Goal: Task Accomplishment & Management: Manage account settings

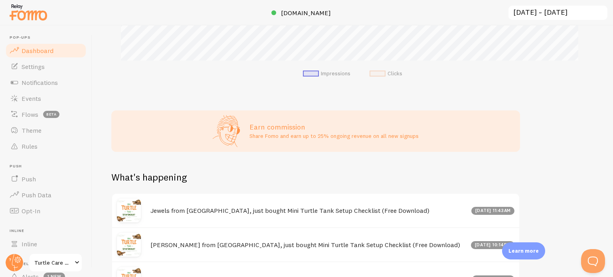
scroll to position [327, 0]
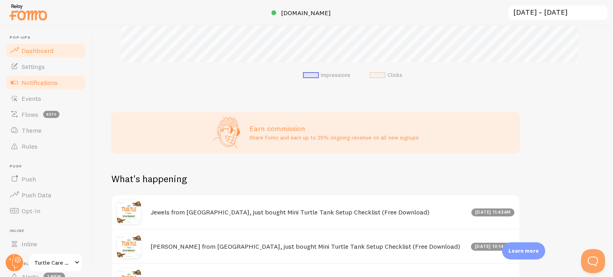
click at [35, 81] on span "Notifications" at bounding box center [40, 83] width 36 height 8
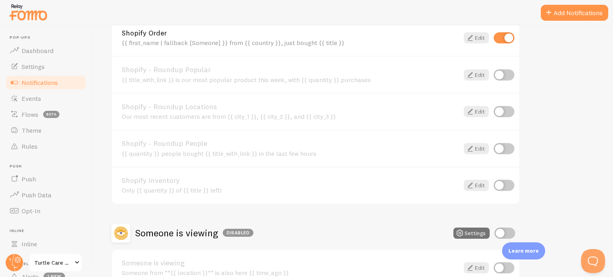
scroll to position [363, 0]
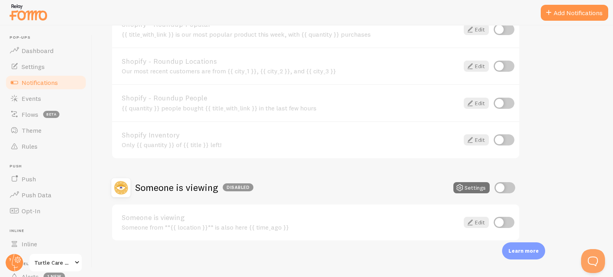
click at [499, 184] on input "checkbox" at bounding box center [504, 187] width 21 height 11
checkbox input "true"
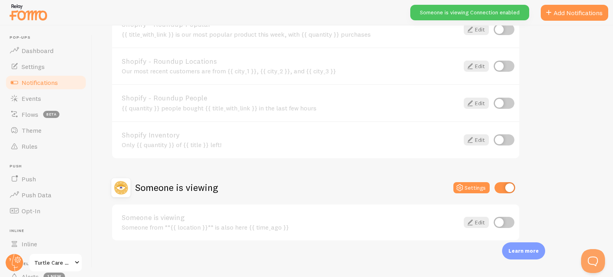
click at [501, 220] on input "checkbox" at bounding box center [504, 222] width 21 height 11
checkbox input "true"
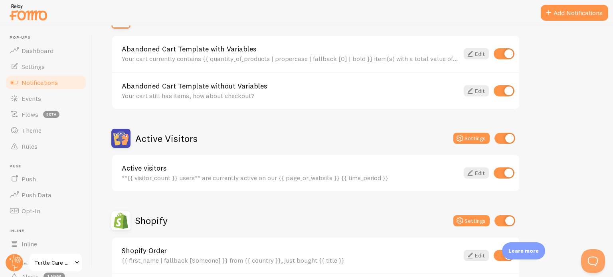
scroll to position [0, 0]
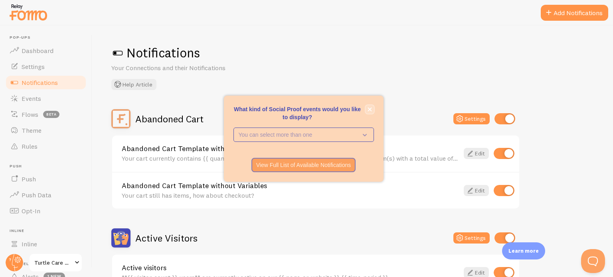
click at [369, 107] on icon "close," at bounding box center [370, 109] width 4 height 4
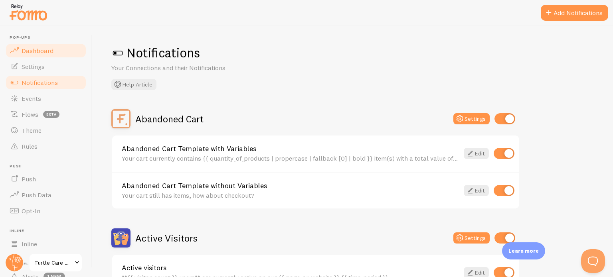
click at [41, 54] on span "Dashboard" at bounding box center [38, 51] width 32 height 8
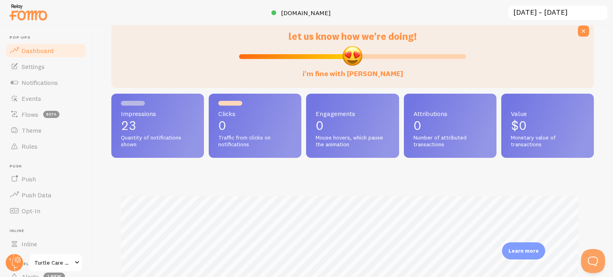
scroll to position [36, 0]
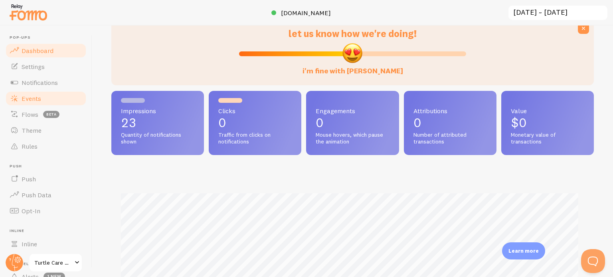
click at [31, 102] on span "Events" at bounding box center [32, 99] width 20 height 8
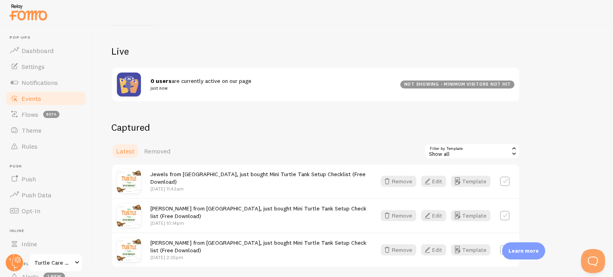
scroll to position [101, 0]
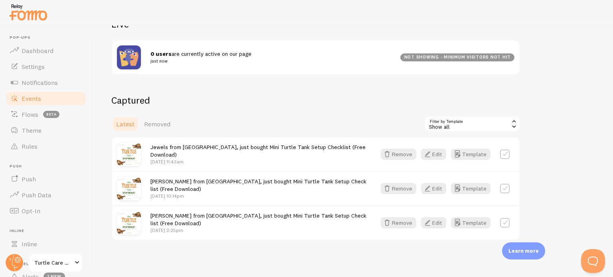
click at [506, 223] on label at bounding box center [505, 223] width 10 height 10
checkbox input "false"
click at [162, 119] on link "Removed" at bounding box center [157, 124] width 36 height 16
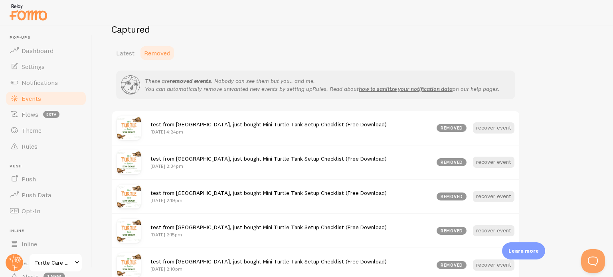
scroll to position [109, 0]
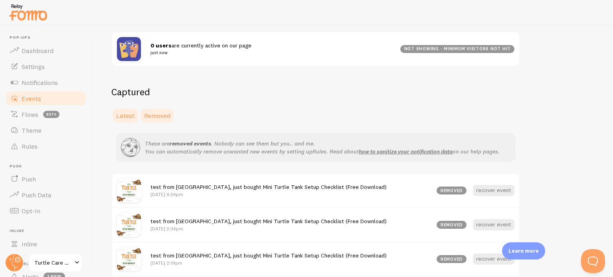
click at [133, 117] on span "Latest" at bounding box center [125, 116] width 18 height 8
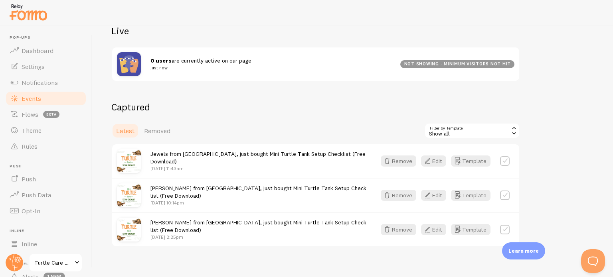
scroll to position [94, 0]
click at [45, 70] on link "Settings" at bounding box center [46, 67] width 82 height 16
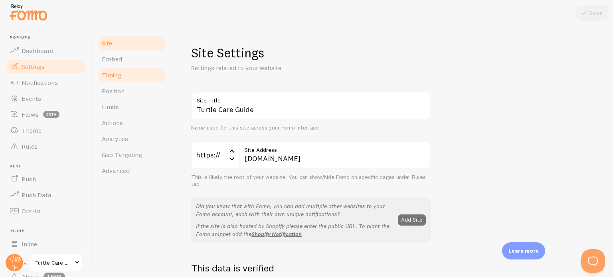
click at [117, 73] on span "Timing" at bounding box center [112, 75] width 20 height 8
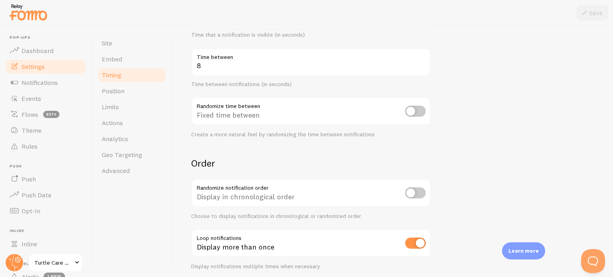
scroll to position [164, 0]
click at [113, 107] on span "Limits" at bounding box center [110, 107] width 17 height 8
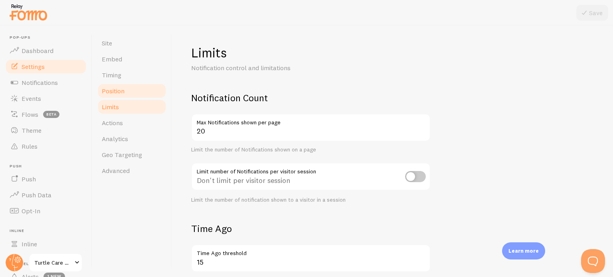
click at [120, 97] on link "Position" at bounding box center [132, 91] width 70 height 16
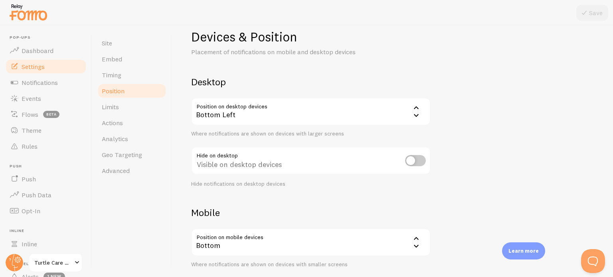
scroll to position [15, 0]
click at [121, 140] on span "Analytics" at bounding box center [115, 139] width 26 height 8
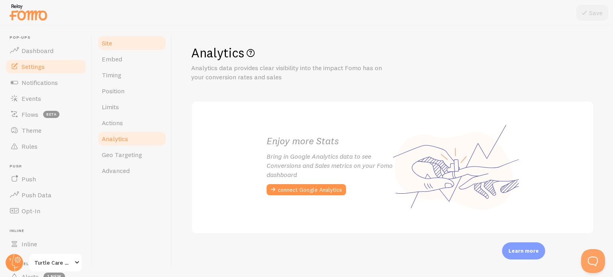
click at [110, 41] on span "Site" at bounding box center [107, 43] width 10 height 8
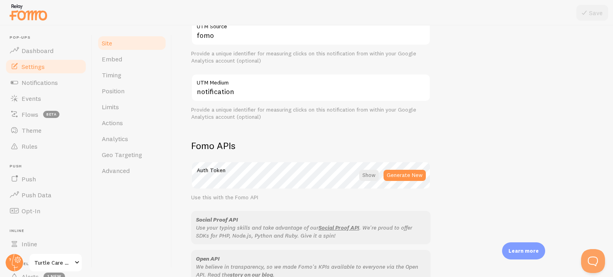
scroll to position [475, 0]
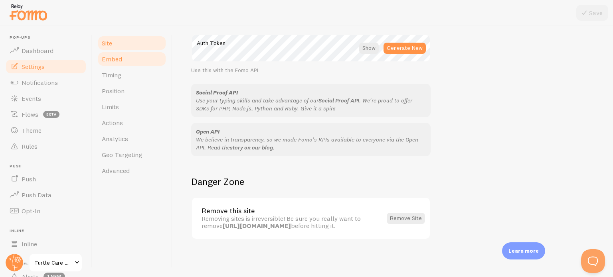
click at [113, 62] on span "Embed" at bounding box center [112, 59] width 20 height 8
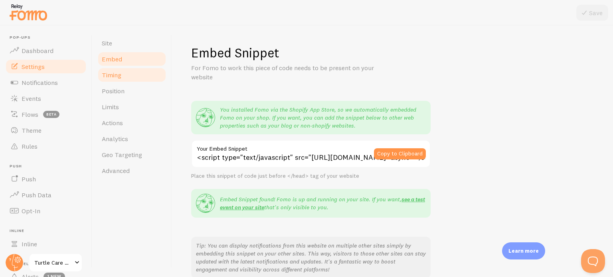
click at [118, 79] on span "Timing" at bounding box center [112, 75] width 20 height 8
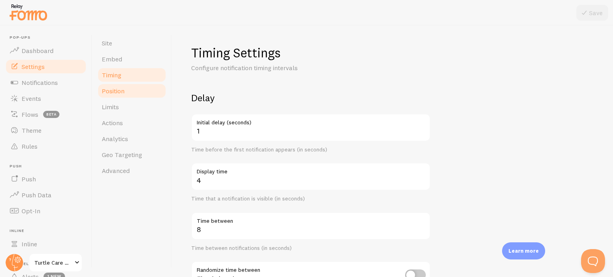
click at [120, 91] on span "Position" at bounding box center [113, 91] width 23 height 8
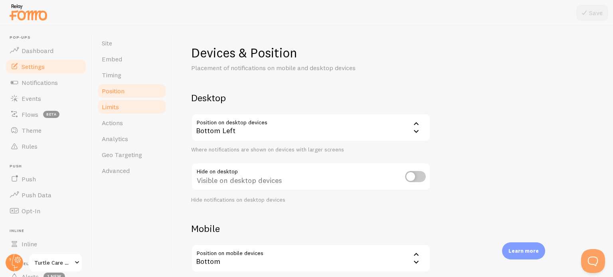
click at [120, 104] on link "Limits" at bounding box center [132, 107] width 70 height 16
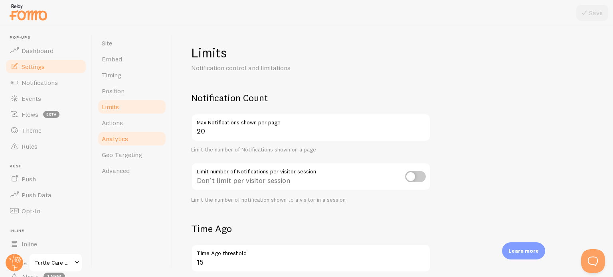
click at [124, 140] on span "Analytics" at bounding box center [115, 139] width 26 height 8
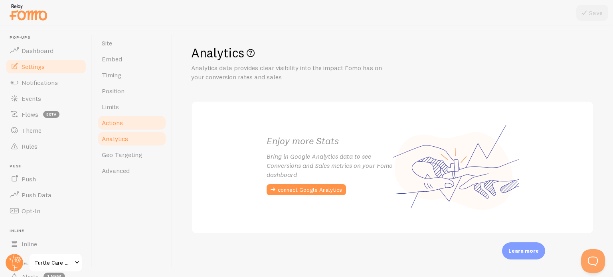
click at [125, 123] on link "Actions" at bounding box center [132, 123] width 70 height 16
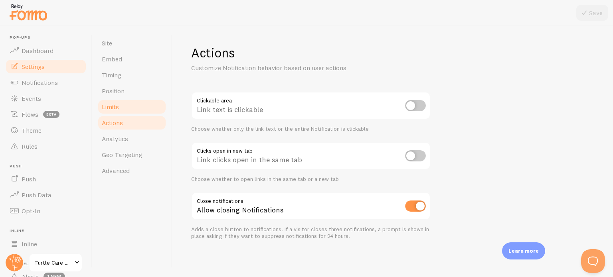
click at [125, 110] on link "Limits" at bounding box center [132, 107] width 70 height 16
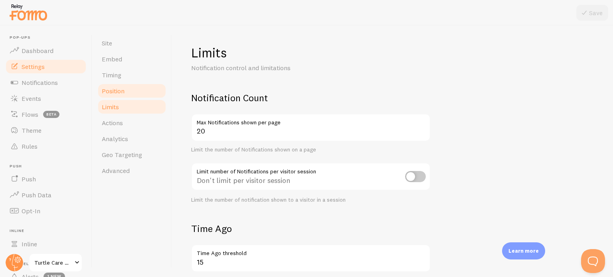
click at [125, 94] on link "Position" at bounding box center [132, 91] width 70 height 16
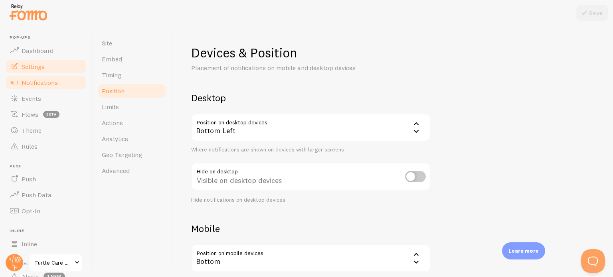
click at [57, 85] on span "Notifications" at bounding box center [40, 83] width 36 height 8
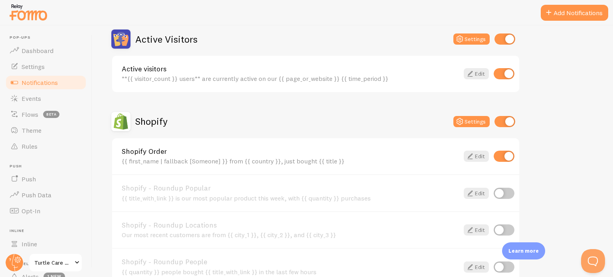
scroll to position [211, 0]
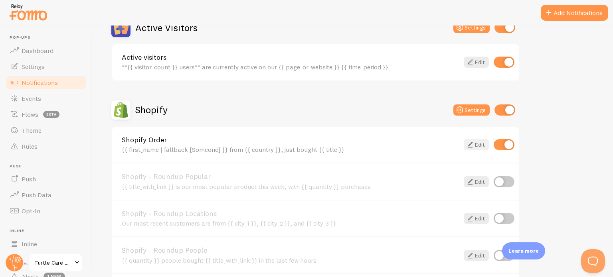
click at [474, 144] on icon at bounding box center [470, 145] width 10 height 10
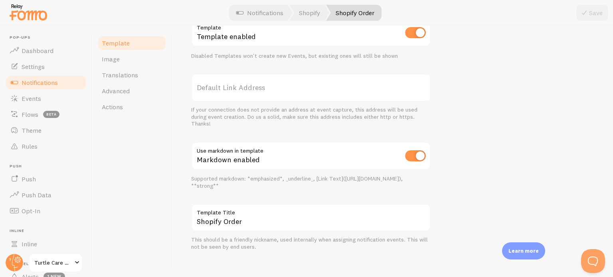
scroll to position [334, 0]
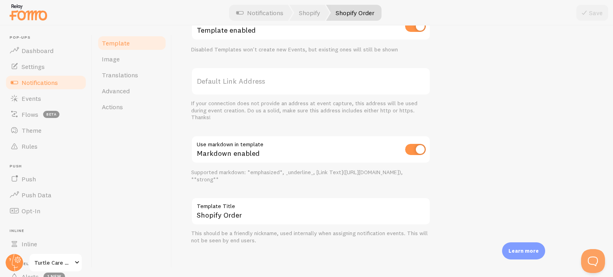
click at [162, 203] on div "Template Image Translations Advanced Actions" at bounding box center [132, 152] width 80 height 252
click at [117, 57] on span "Image" at bounding box center [111, 59] width 18 height 8
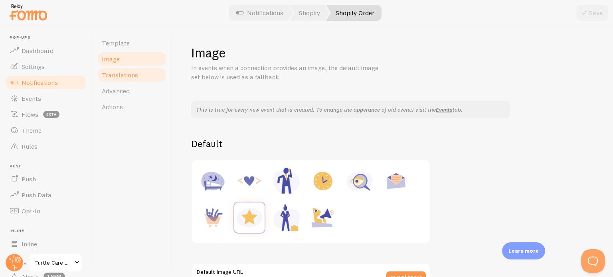
click at [127, 80] on link "Translations" at bounding box center [132, 75] width 70 height 16
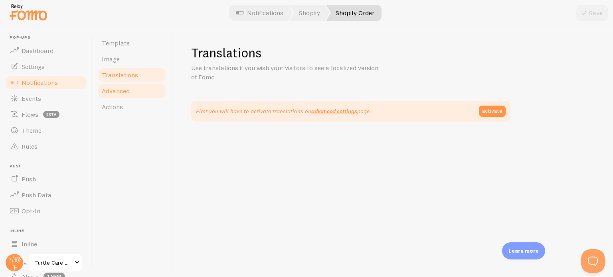
click at [130, 92] on link "Advanced" at bounding box center [132, 91] width 70 height 16
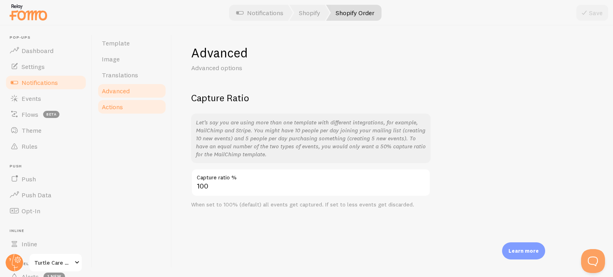
click at [130, 105] on link "Actions" at bounding box center [132, 107] width 70 height 16
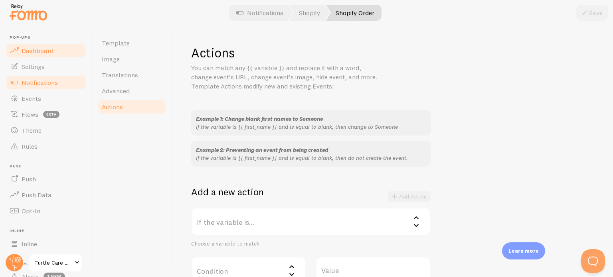
click at [39, 50] on span "Dashboard" at bounding box center [38, 51] width 32 height 8
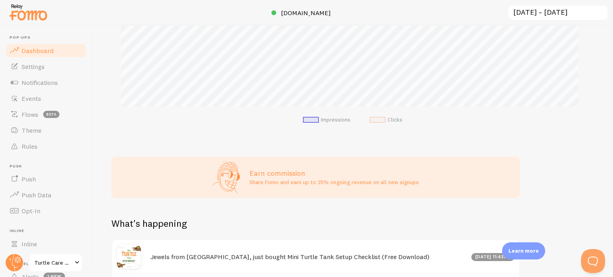
scroll to position [292, 0]
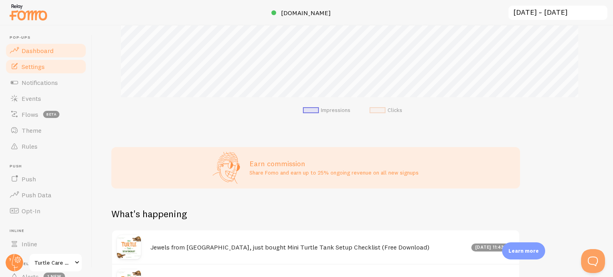
click at [36, 71] on link "Settings" at bounding box center [46, 67] width 82 height 16
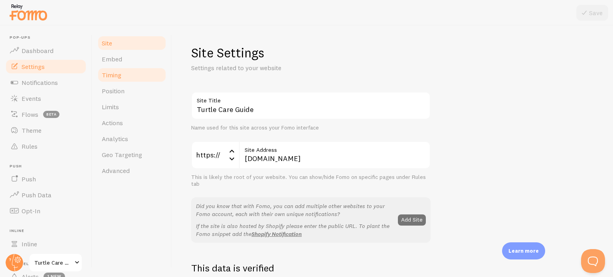
click at [113, 76] on span "Timing" at bounding box center [112, 75] width 20 height 8
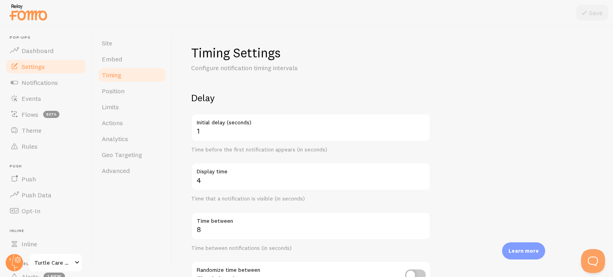
scroll to position [46, 0]
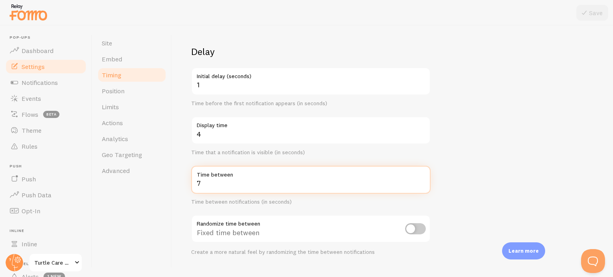
click at [423, 184] on input "7" at bounding box center [310, 180] width 239 height 28
click at [423, 184] on input "6" at bounding box center [310, 180] width 239 height 28
click at [423, 184] on input "5" at bounding box center [310, 180] width 239 height 28
click at [423, 184] on input "4" at bounding box center [310, 180] width 239 height 28
click at [423, 184] on input "3" at bounding box center [310, 180] width 239 height 28
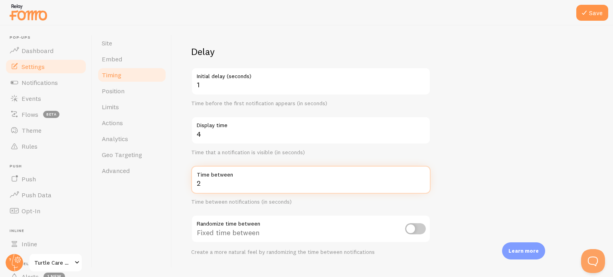
click at [423, 184] on input "2" at bounding box center [310, 180] width 239 height 28
type input "1"
click at [421, 185] on input "1" at bounding box center [310, 180] width 239 height 28
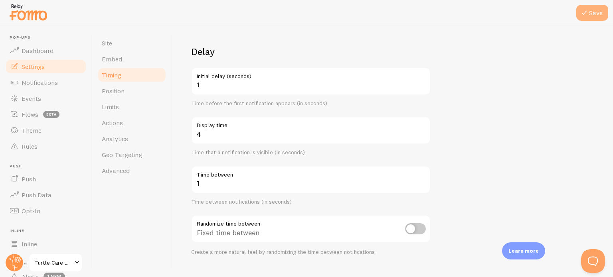
click at [597, 8] on button "Save" at bounding box center [592, 13] width 32 height 16
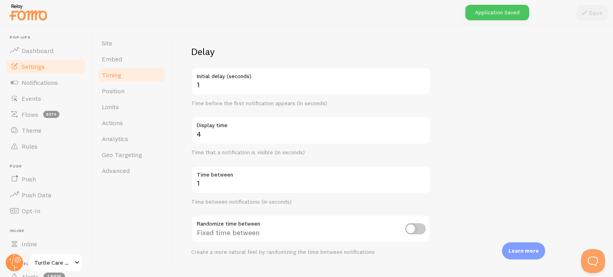
scroll to position [93, 0]
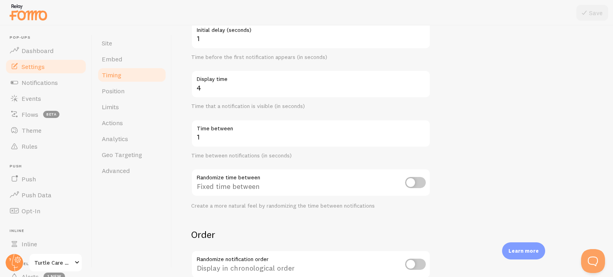
click at [412, 185] on input "checkbox" at bounding box center [415, 182] width 21 height 11
click at [423, 185] on input "checkbox" at bounding box center [415, 182] width 21 height 11
checkbox input "false"
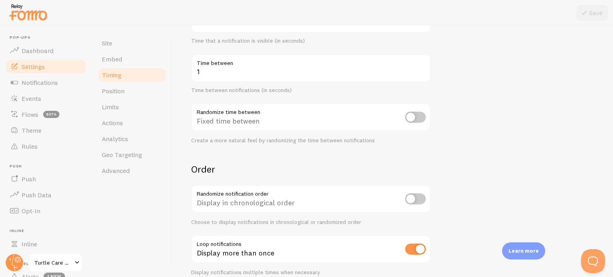
scroll to position [194, 0]
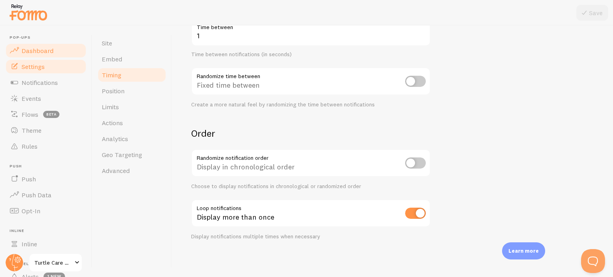
click at [38, 48] on span "Dashboard" at bounding box center [38, 51] width 32 height 8
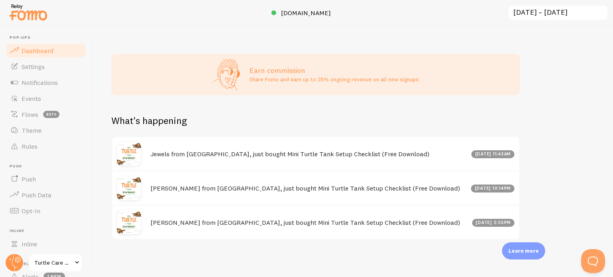
scroll to position [386, 0]
click at [198, 154] on h4 "Jewels from [GEOGRAPHIC_DATA], just bought Mini Turtle Tank Setup Checklist (Fr…" at bounding box center [308, 154] width 316 height 8
click at [126, 152] on img at bounding box center [129, 154] width 24 height 24
click at [46, 83] on span "Notifications" at bounding box center [40, 83] width 36 height 8
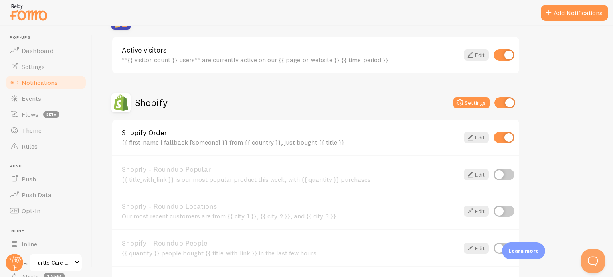
scroll to position [212, 0]
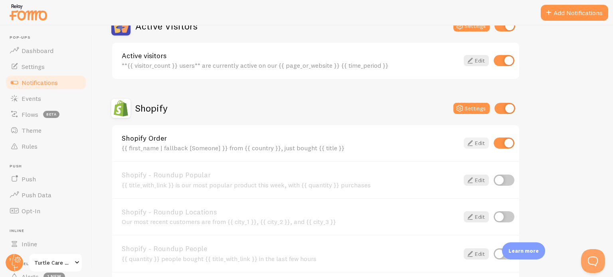
click at [474, 143] on icon at bounding box center [470, 143] width 10 height 10
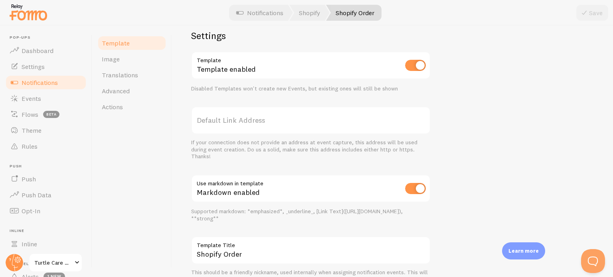
scroll to position [334, 0]
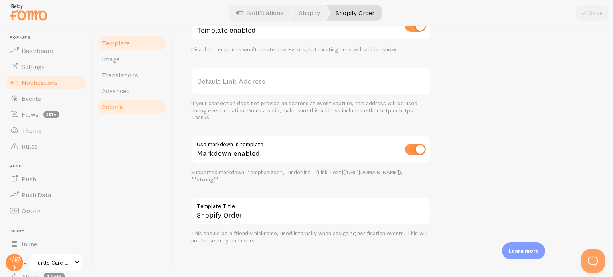
click at [127, 114] on link "Actions" at bounding box center [132, 107] width 70 height 16
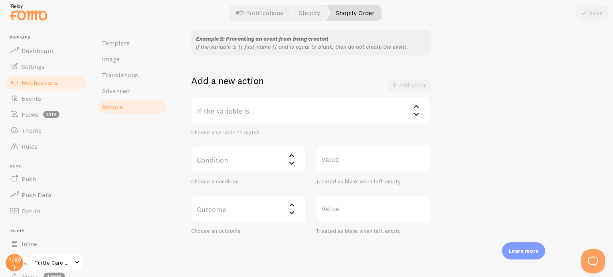
scroll to position [137, 0]
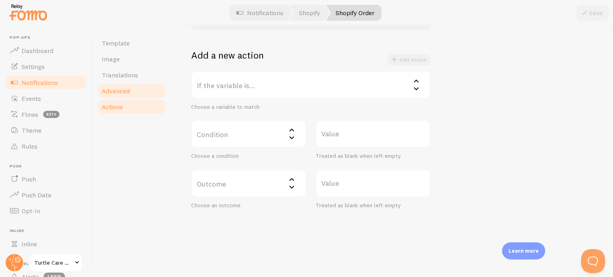
click at [134, 93] on link "Advanced" at bounding box center [132, 91] width 70 height 16
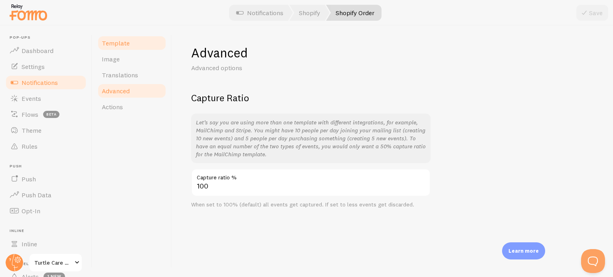
click at [130, 45] on link "Template" at bounding box center [132, 43] width 70 height 16
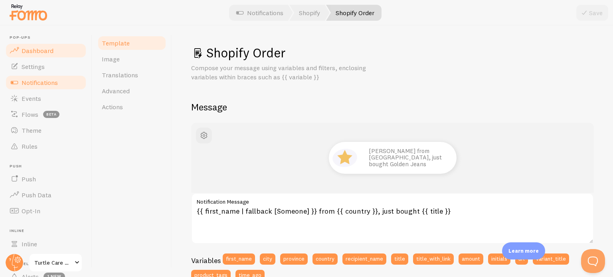
click at [43, 55] on link "Dashboard" at bounding box center [46, 51] width 82 height 16
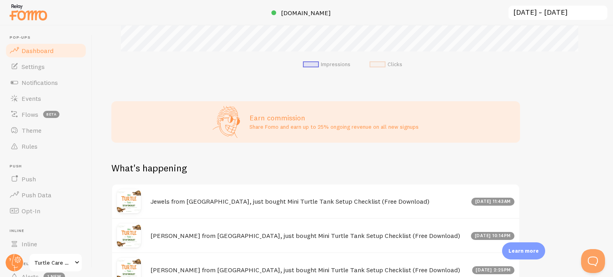
scroll to position [386, 0]
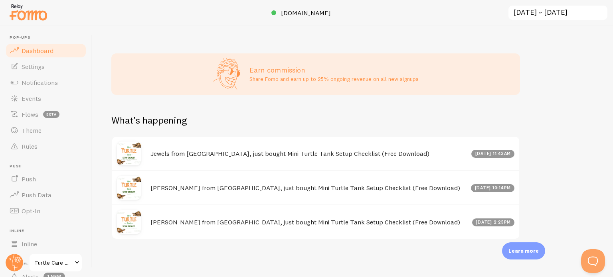
click at [133, 158] on img at bounding box center [129, 154] width 24 height 24
click at [133, 192] on img at bounding box center [129, 188] width 24 height 24
click at [131, 224] on img at bounding box center [129, 222] width 24 height 24
click at [42, 191] on span "Push Data" at bounding box center [37, 195] width 30 height 8
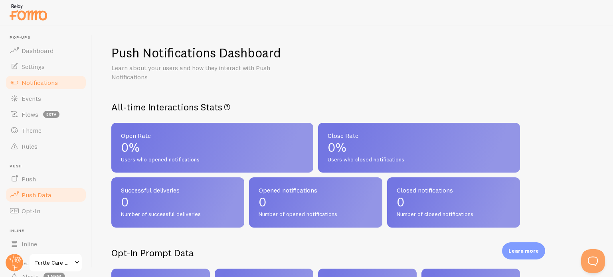
click at [36, 81] on span "Notifications" at bounding box center [40, 83] width 36 height 8
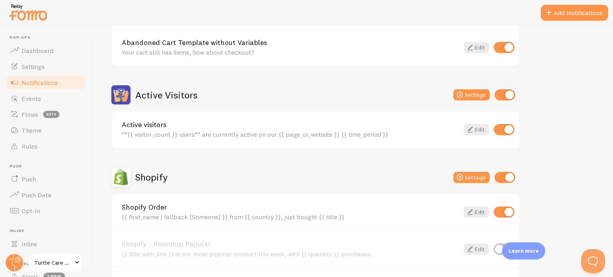
scroll to position [145, 0]
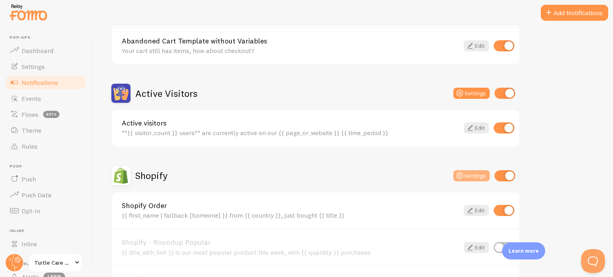
click at [471, 174] on button "Settings" at bounding box center [471, 175] width 36 height 11
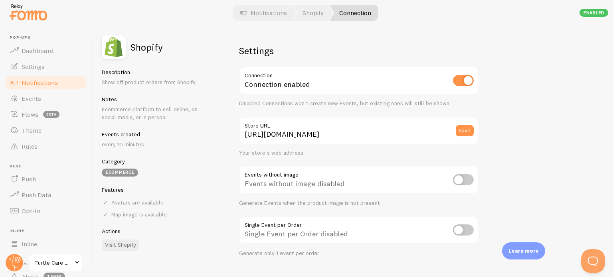
click at [471, 174] on input "checkbox" at bounding box center [463, 179] width 21 height 11
checkbox input "true"
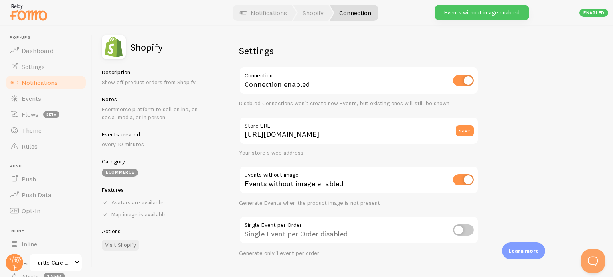
click at [466, 181] on input "checkbox" at bounding box center [463, 179] width 21 height 11
checkbox input "false"
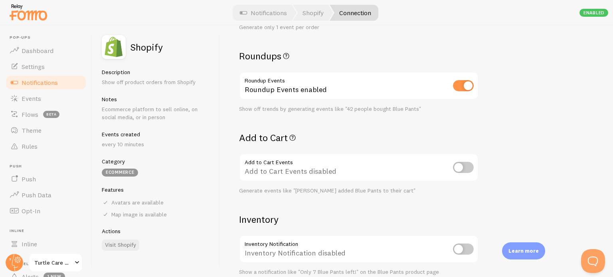
scroll to position [227, 0]
click at [375, 189] on div "Generate events like "[PERSON_NAME] added Blue Pants to their cart"" at bounding box center [358, 190] width 239 height 7
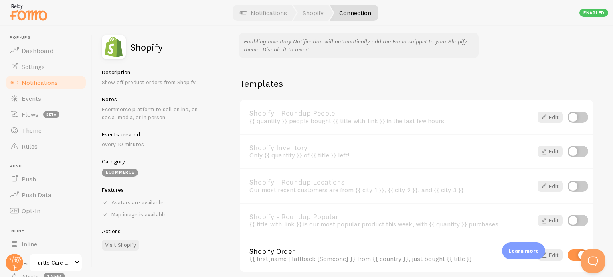
scroll to position [559, 0]
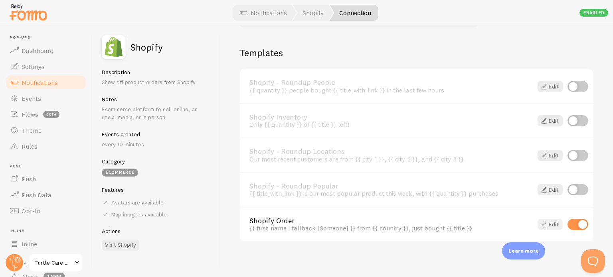
click at [544, 223] on link "Edit" at bounding box center [550, 224] width 25 height 11
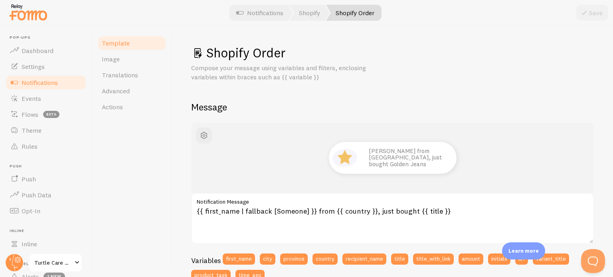
click at [392, 197] on label "Notification Message" at bounding box center [392, 200] width 403 height 14
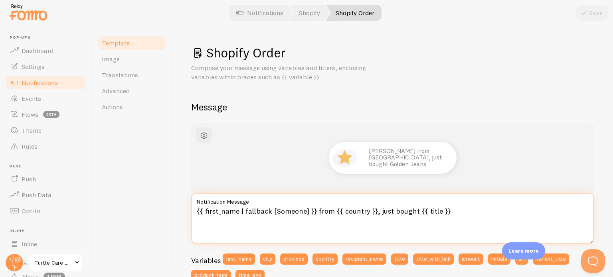
click at [392, 197] on textarea "{{ first_name | fallback [Someone] }} from {{ country }}, just bought {{ title …" at bounding box center [392, 218] width 403 height 51
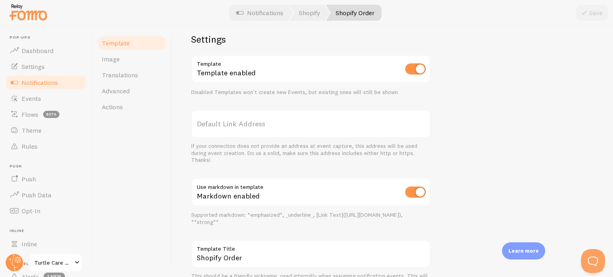
scroll to position [334, 0]
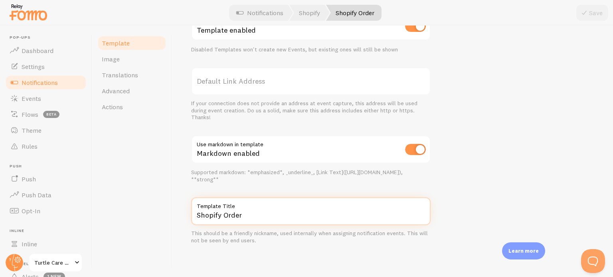
click at [219, 216] on input "Shopify Order" at bounding box center [310, 212] width 239 height 28
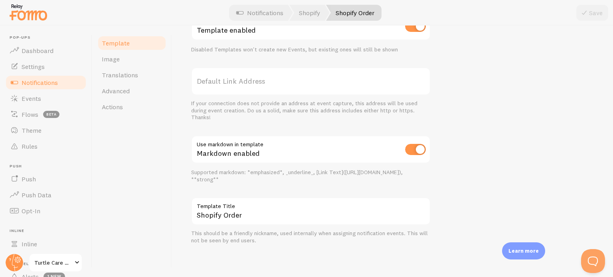
click at [164, 187] on div "Template Image Translations Advanced Actions" at bounding box center [132, 152] width 80 height 252
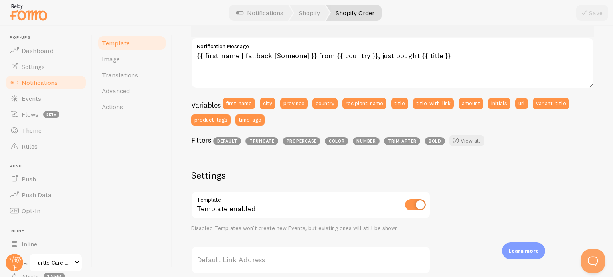
scroll to position [0, 0]
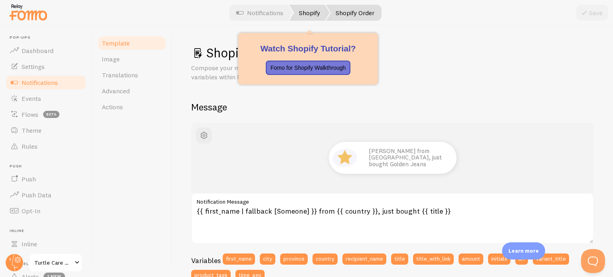
click at [310, 12] on link "Shopify" at bounding box center [309, 13] width 40 height 16
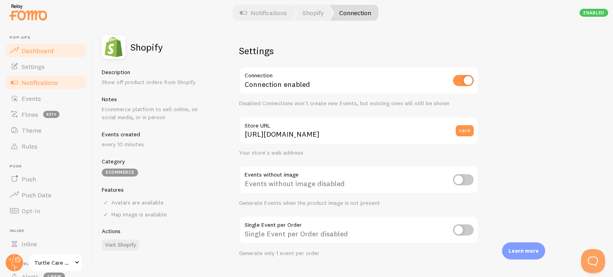
click at [40, 52] on span "Dashboard" at bounding box center [38, 51] width 32 height 8
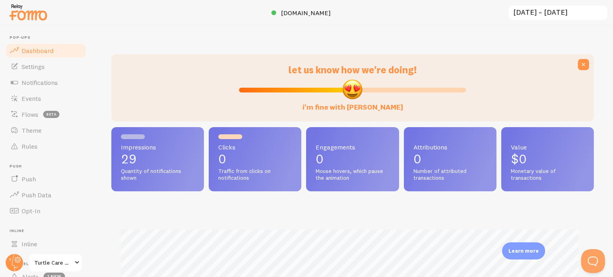
scroll to position [210, 476]
click at [34, 67] on span "Settings" at bounding box center [33, 67] width 23 height 8
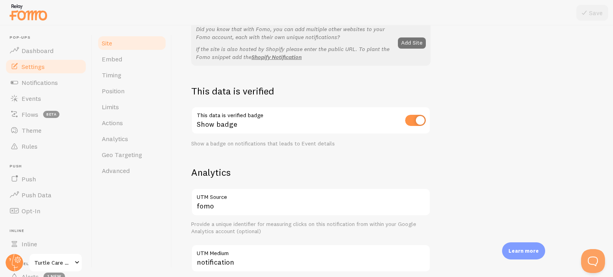
scroll to position [176, 0]
click at [420, 123] on input "checkbox" at bounding box center [415, 122] width 21 height 11
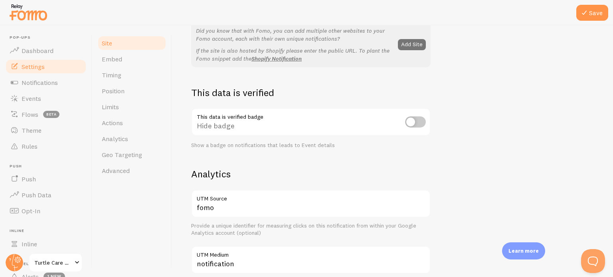
click at [417, 121] on input "checkbox" at bounding box center [415, 122] width 21 height 11
click at [414, 126] on input "checkbox" at bounding box center [415, 122] width 21 height 11
checkbox input "true"
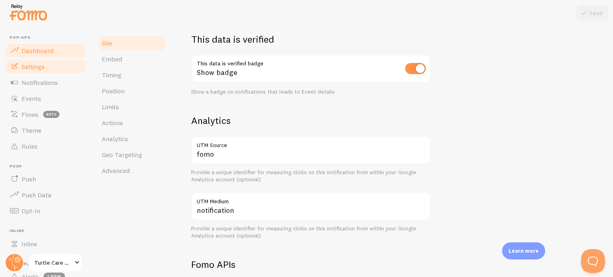
click at [44, 53] on span "Dashboard" at bounding box center [38, 51] width 32 height 8
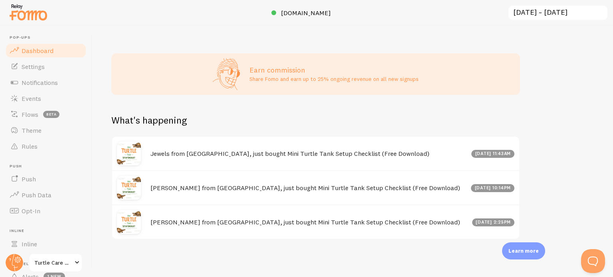
scroll to position [385, 0]
